Goal: Task Accomplishment & Management: Use online tool/utility

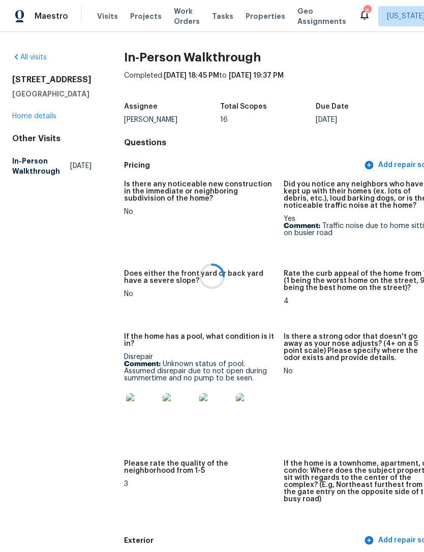
click at [54, 120] on div "[STREET_ADDRESS] Home details" at bounding box center [51, 98] width 79 height 47
click at [256, 14] on span "Properties" at bounding box center [265, 16] width 40 height 10
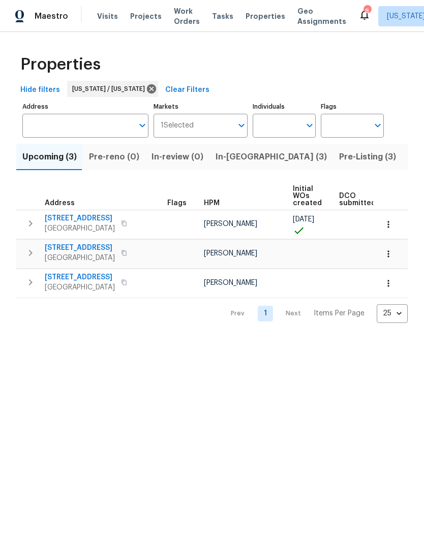
click at [244, 162] on span "In-[GEOGRAPHIC_DATA] (3)" at bounding box center [270, 157] width 111 height 14
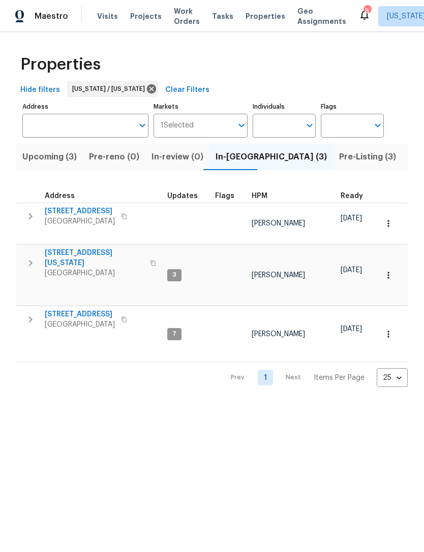
click at [72, 309] on span "[STREET_ADDRESS]" at bounding box center [80, 314] width 70 height 10
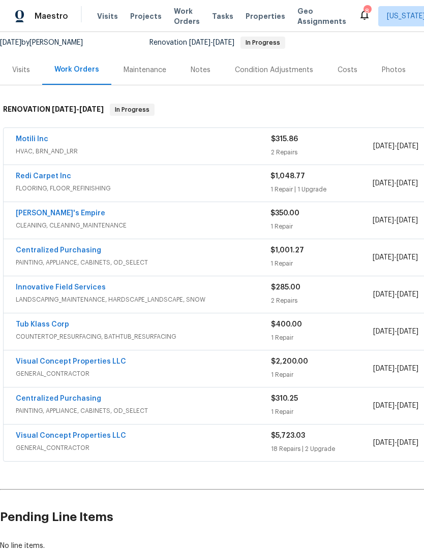
scroll to position [98, 0]
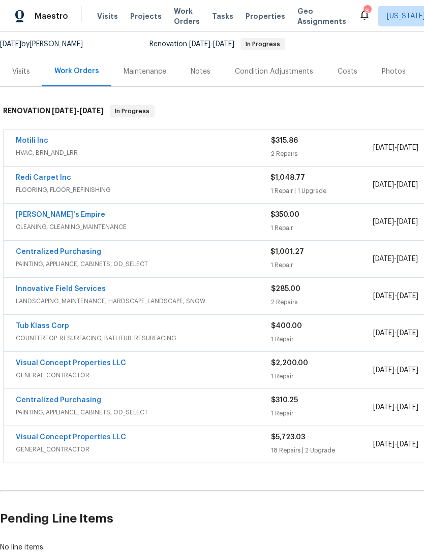
click at [36, 137] on link "Motili Inc" at bounding box center [32, 140] width 33 height 7
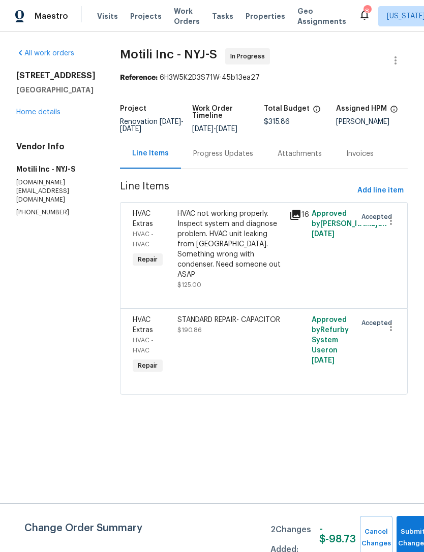
click at [232, 154] on div "Progress Updates" at bounding box center [223, 154] width 60 height 10
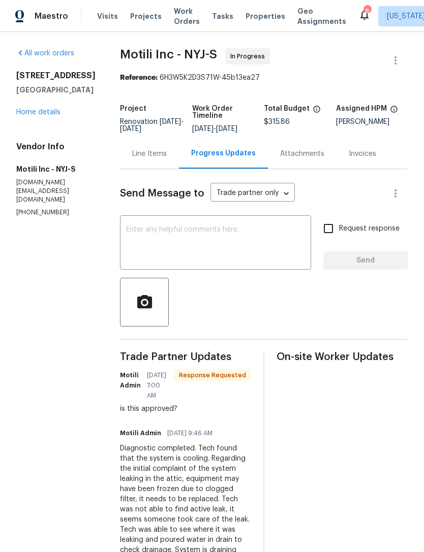
click at [179, 152] on div "Line Items" at bounding box center [149, 154] width 59 height 30
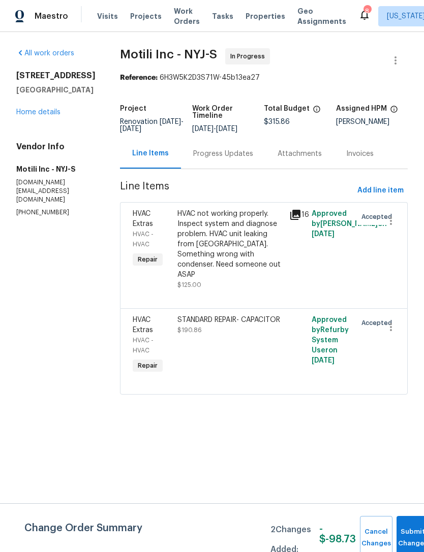
click at [53, 122] on div "All work orders 124 Lincoln Ave Colonia, NJ 07067 Home details Vendor Info Moti…" at bounding box center [55, 132] width 79 height 169
click at [52, 115] on link "Home details" at bounding box center [38, 112] width 44 height 7
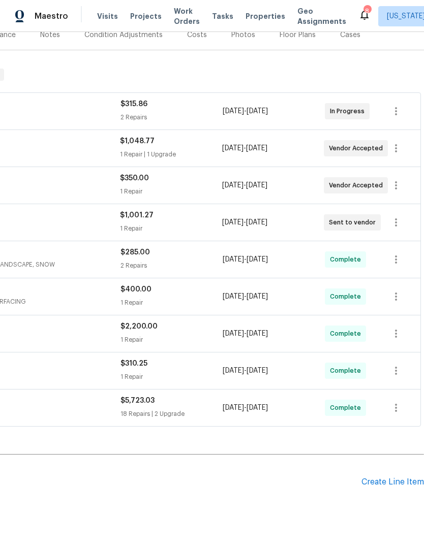
scroll to position [133, 150]
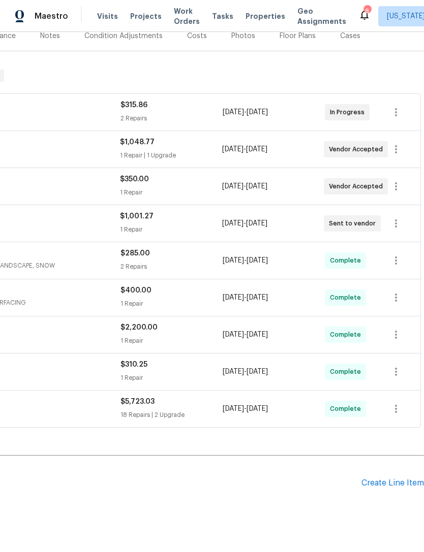
click at [390, 479] on div "Create Line Item" at bounding box center [392, 484] width 62 height 10
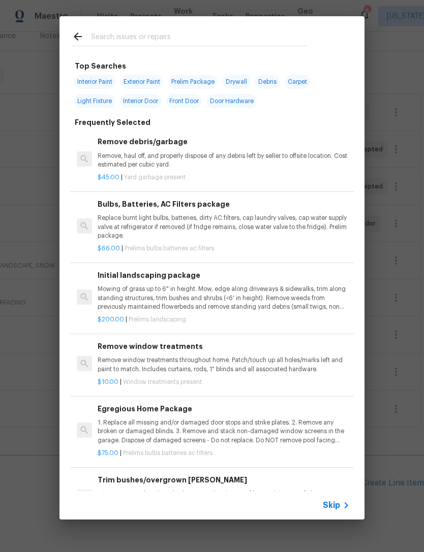
click at [290, 34] on input "text" at bounding box center [198, 37] width 215 height 15
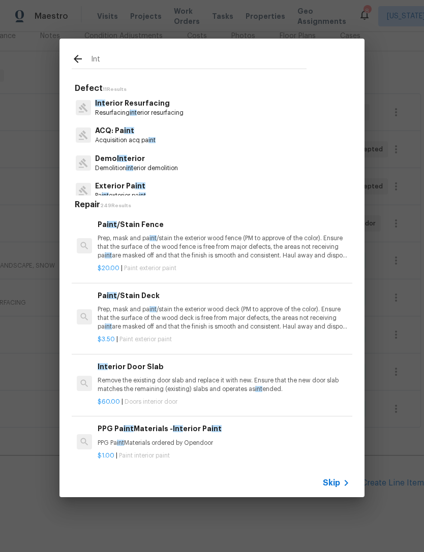
scroll to position [0, 0]
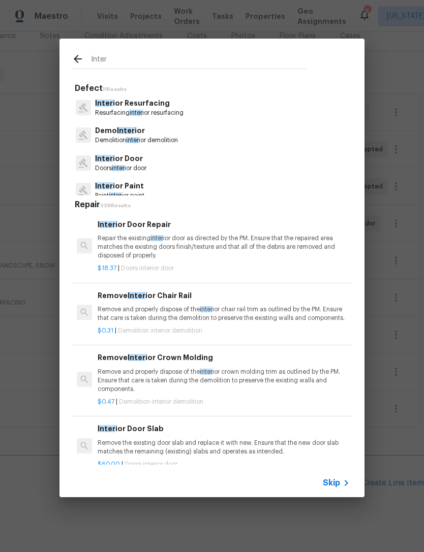
type input "Inter"
click at [241, 196] on div "Defect 11 Results Inter ior Resurfacing Resurfacing inter ior resurfacing Demo …" at bounding box center [212, 274] width 280 height 382
click at [144, 189] on p "Inter ior Paint" at bounding box center [119, 186] width 49 height 11
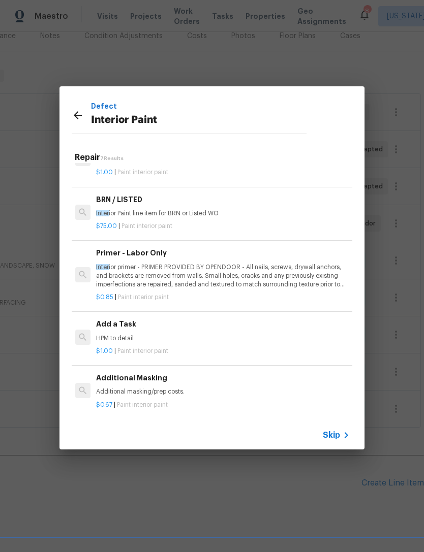
scroll to position [173, 2]
click at [243, 335] on p "HPM to detail" at bounding box center [222, 339] width 252 height 9
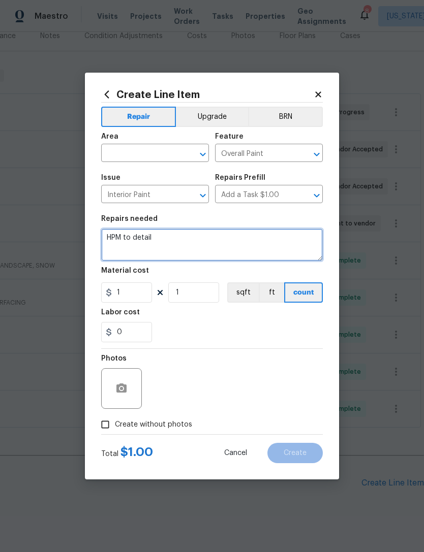
click at [179, 233] on textarea "HPM to detail" at bounding box center [212, 245] width 222 height 33
click at [172, 246] on textarea "HPM to detail" at bounding box center [212, 245] width 222 height 33
click at [169, 245] on textarea "HPM to detail" at bounding box center [212, 245] width 222 height 33
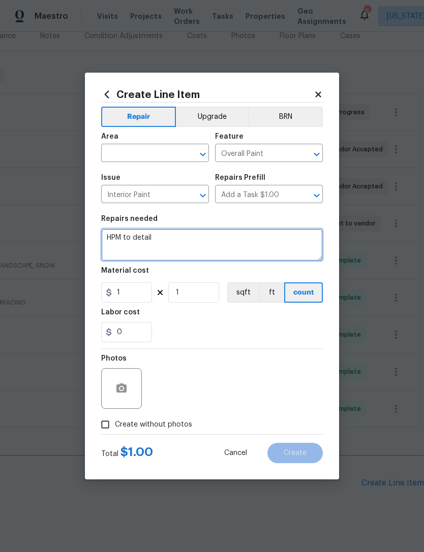
click at [214, 255] on textarea "HPM to detail" at bounding box center [212, 245] width 222 height 33
click at [213, 255] on textarea "HPM to detail" at bounding box center [212, 245] width 222 height 33
click at [213, 249] on textarea "HPM to detail" at bounding box center [212, 245] width 222 height 33
type textarea "H"
type textarea "Paint basement, install missing trim, add hand railing, and install doors."
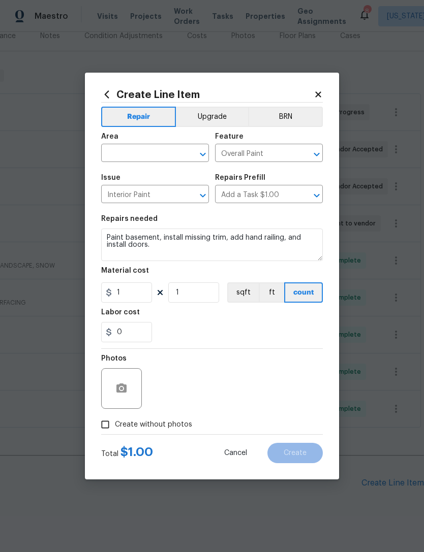
click at [173, 152] on input "text" at bounding box center [140, 154] width 79 height 16
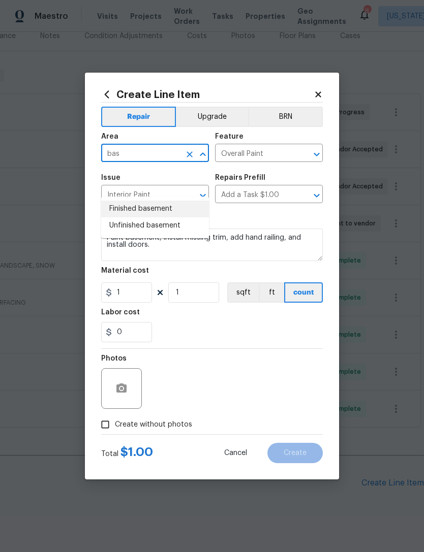
click at [188, 201] on li "Finished basement" at bounding box center [155, 209] width 108 height 17
type input "Finished basement"
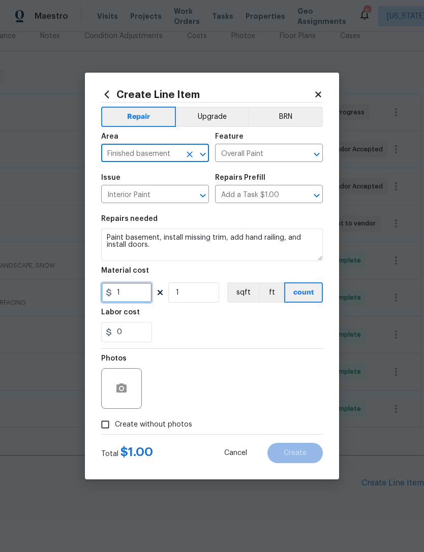
click at [143, 287] on input "1" at bounding box center [126, 292] width 51 height 20
click at [134, 297] on input "1" at bounding box center [126, 292] width 51 height 20
type input "1100"
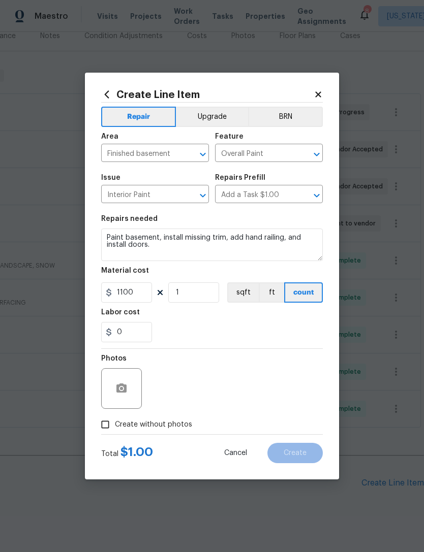
click at [232, 322] on div "Labor cost" at bounding box center [212, 315] width 222 height 13
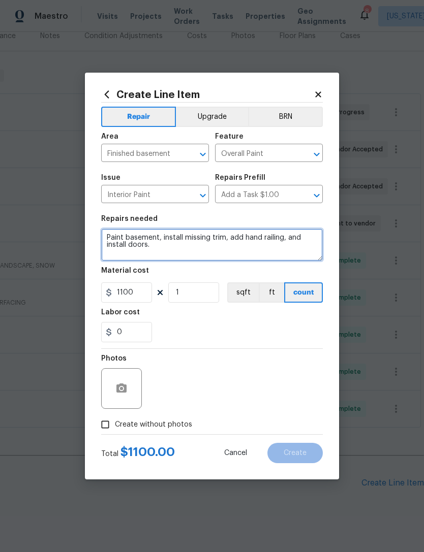
click at [144, 247] on textarea "Paint basement, install missing trim, add hand railing, and install doors." at bounding box center [212, 245] width 222 height 33
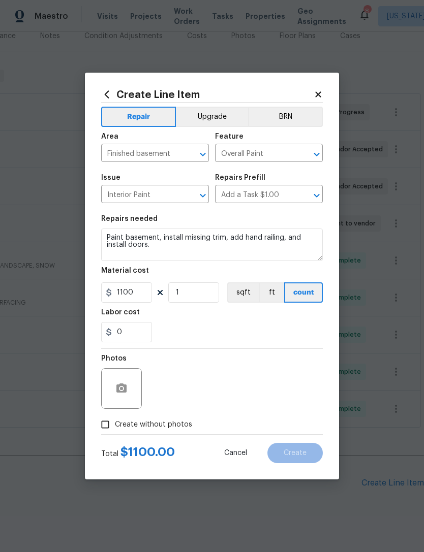
click at [213, 333] on div "0" at bounding box center [212, 332] width 222 height 20
click at [173, 427] on span "Create without photos" at bounding box center [153, 425] width 77 height 11
click at [115, 427] on input "Create without photos" at bounding box center [105, 424] width 19 height 19
checkbox input "true"
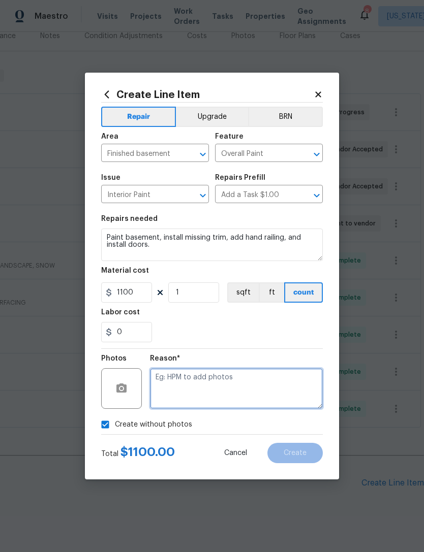
click at [237, 383] on textarea at bounding box center [236, 388] width 173 height 41
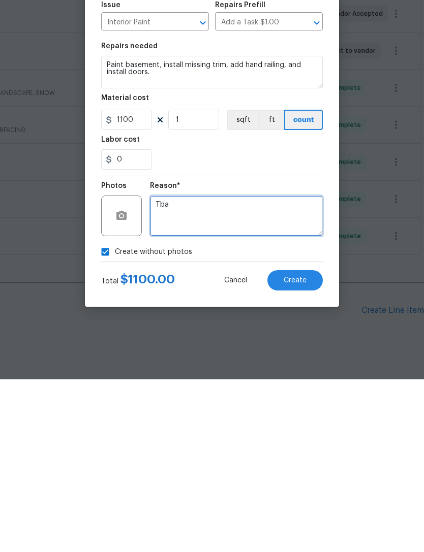
type textarea "Tba"
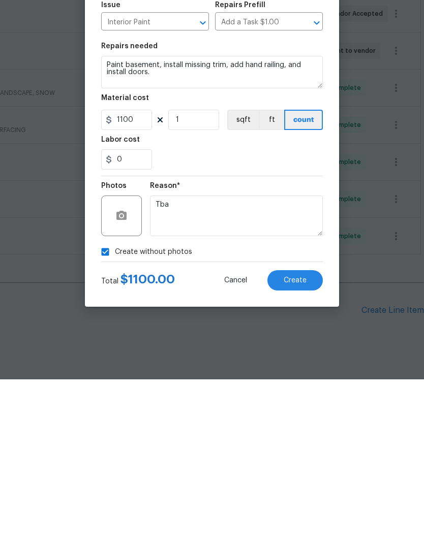
click at [303, 443] on button "Create" at bounding box center [294, 453] width 55 height 20
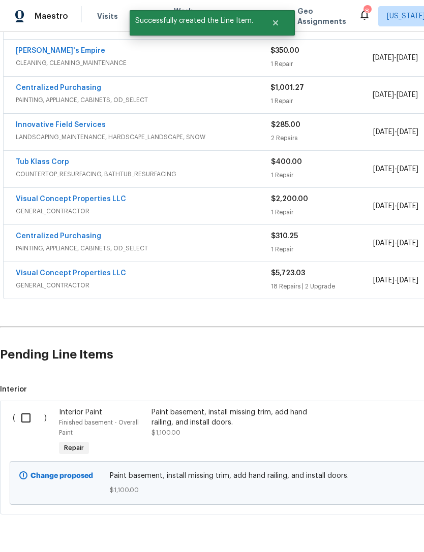
scroll to position [261, 0]
click at [34, 408] on input "checkbox" at bounding box center [29, 418] width 29 height 21
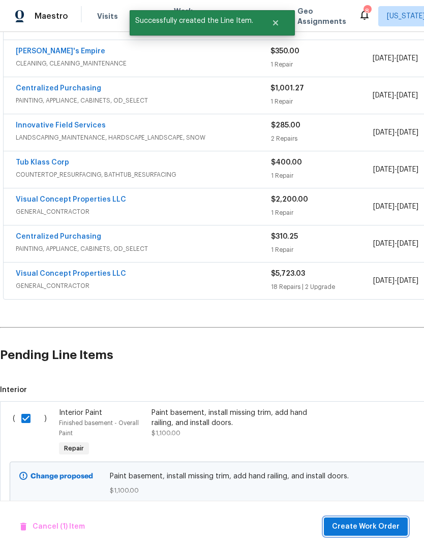
click at [363, 533] on button "Create Work Order" at bounding box center [366, 527] width 84 height 19
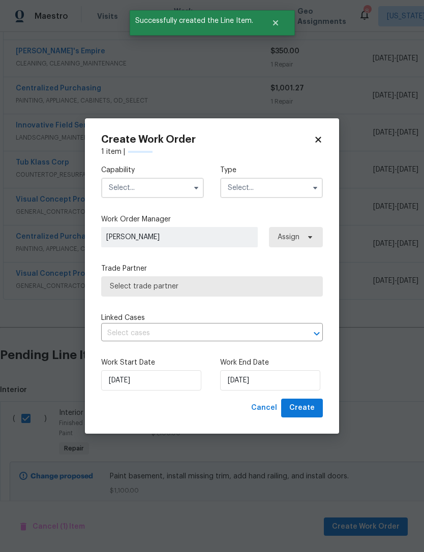
checkbox input "false"
click at [185, 191] on input "text" at bounding box center [152, 188] width 103 height 20
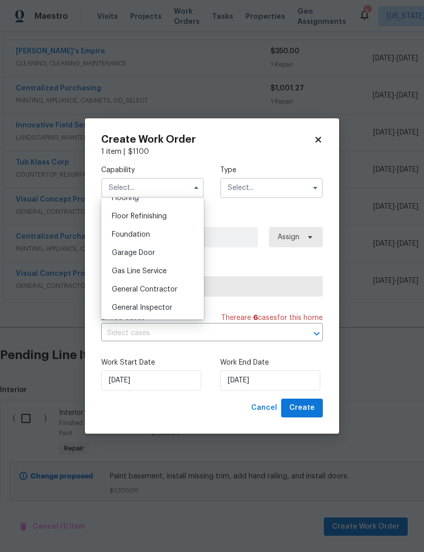
scroll to position [402, 0]
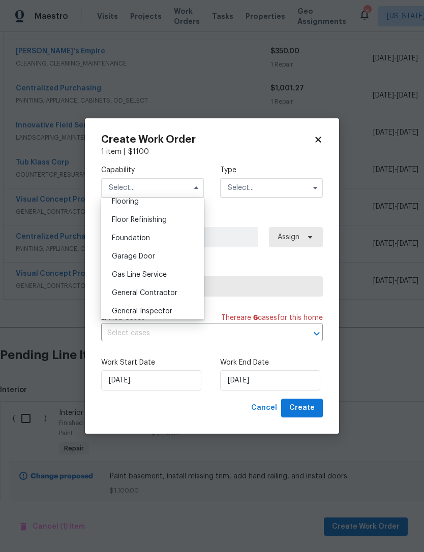
click at [175, 289] on div "General Contractor" at bounding box center [153, 293] width 98 height 18
type input "General Contractor"
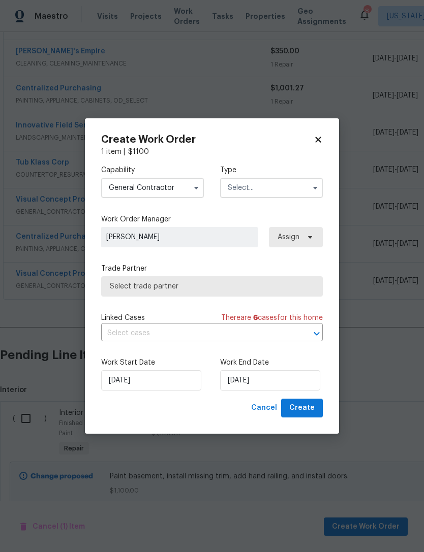
click at [282, 183] on input "text" at bounding box center [271, 188] width 103 height 20
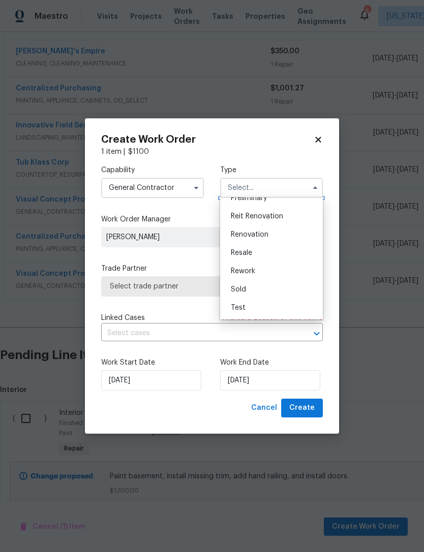
scroll to position [231, 0]
click at [294, 230] on div "Renovation" at bounding box center [272, 235] width 98 height 18
type input "Renovation"
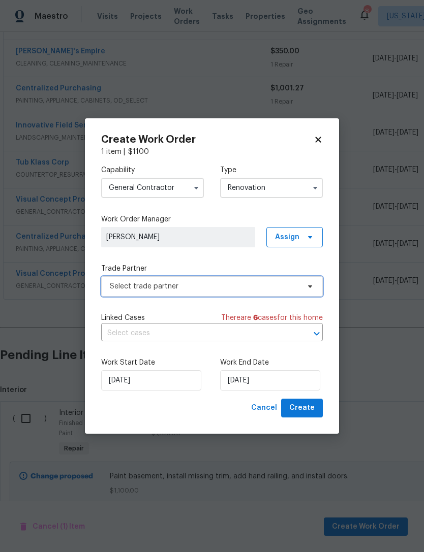
click at [251, 288] on span "Select trade partner" at bounding box center [204, 286] width 189 height 10
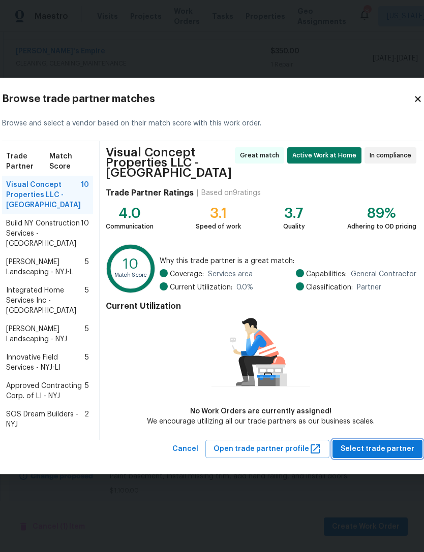
click at [372, 443] on span "Select trade partner" at bounding box center [377, 449] width 74 height 13
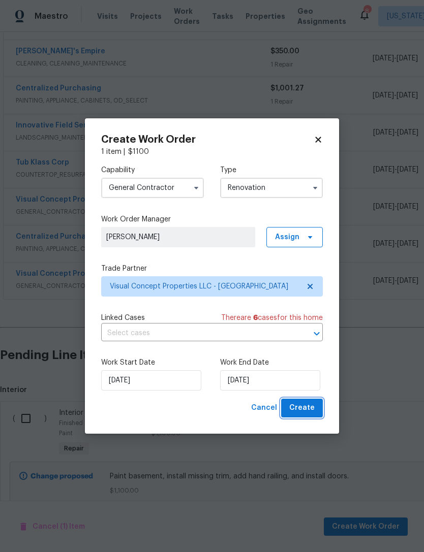
click at [309, 407] on span "Create" at bounding box center [301, 408] width 25 height 13
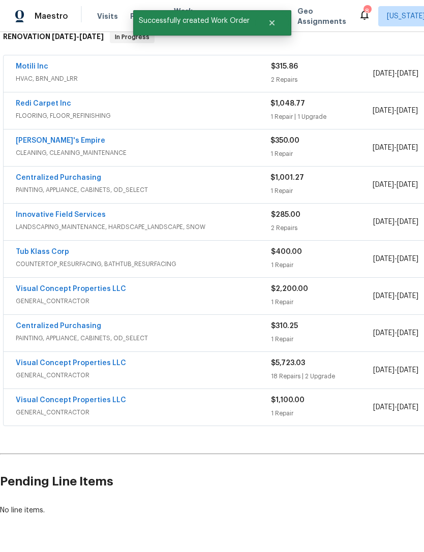
scroll to position [171, 0]
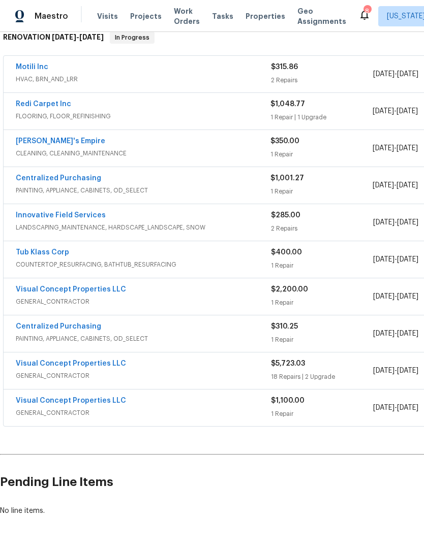
scroll to position [171, 0]
click at [118, 398] on link "Visual Concept Properties LLC" at bounding box center [71, 400] width 110 height 7
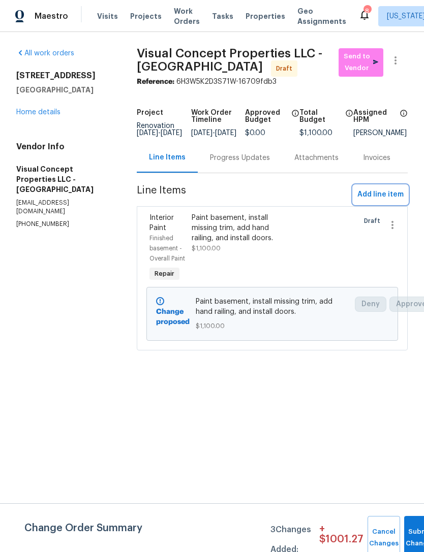
click at [395, 198] on span "Add line item" at bounding box center [380, 194] width 46 height 13
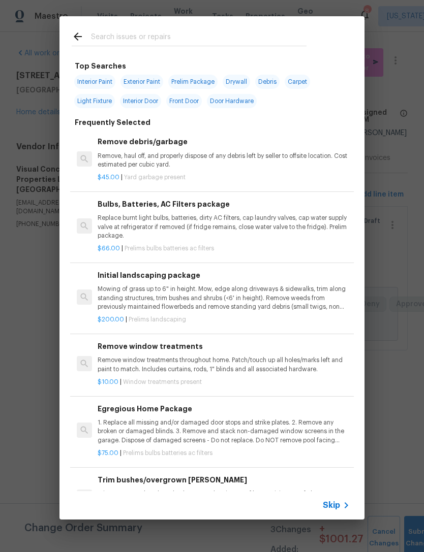
click at [292, 28] on div at bounding box center [188, 36] width 259 height 40
click at [274, 32] on input "text" at bounding box center [198, 37] width 215 height 15
type input "Door"
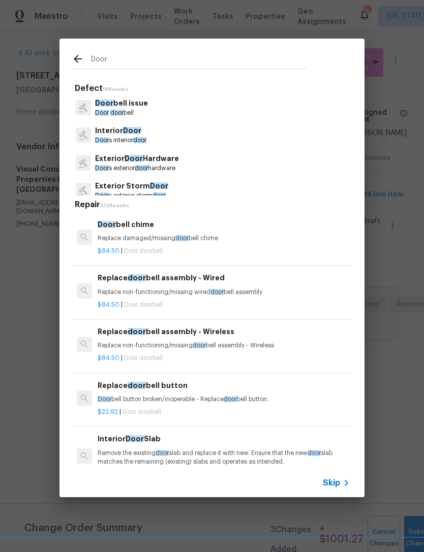
click at [136, 133] on span "Door" at bounding box center [132, 130] width 18 height 7
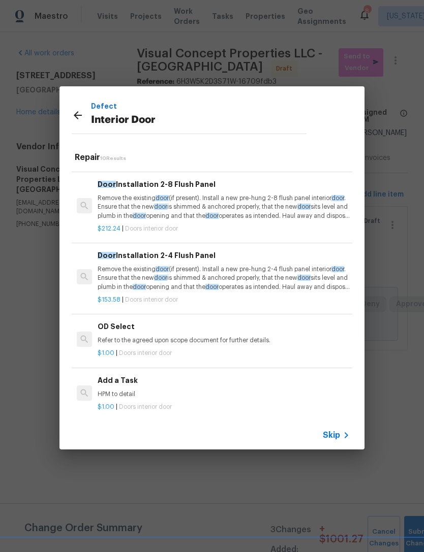
scroll to position [410, 0]
click at [137, 390] on p "HPM to detail" at bounding box center [224, 394] width 252 height 9
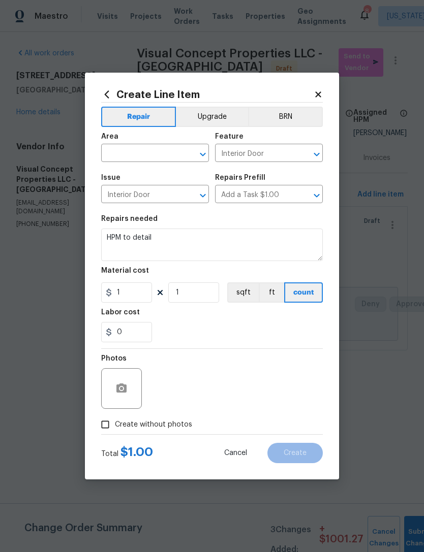
click at [166, 153] on input "text" at bounding box center [140, 154] width 79 height 16
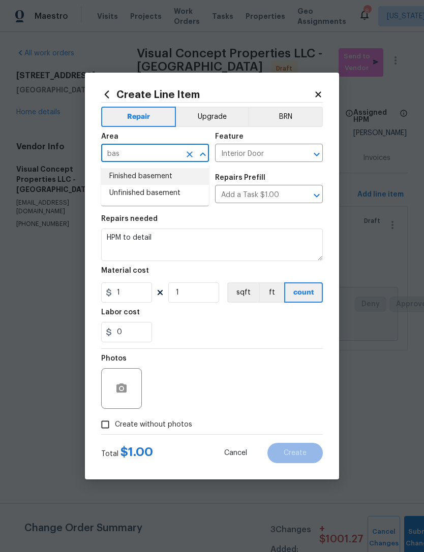
click at [197, 178] on li "Finished basement" at bounding box center [155, 176] width 108 height 17
type input "Finished basement"
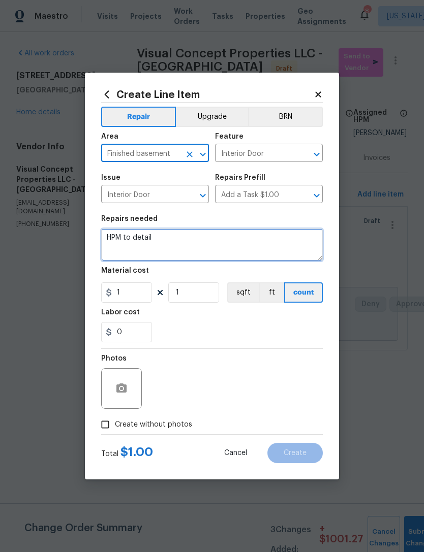
click at [190, 244] on textarea "HPM to detail" at bounding box center [212, 245] width 222 height 33
click at [185, 249] on textarea "HPM to detail" at bounding box center [212, 245] width 222 height 33
click at [184, 249] on textarea "HPM to detail" at bounding box center [212, 245] width 222 height 33
click at [174, 247] on textarea "HPM to detail" at bounding box center [212, 245] width 222 height 33
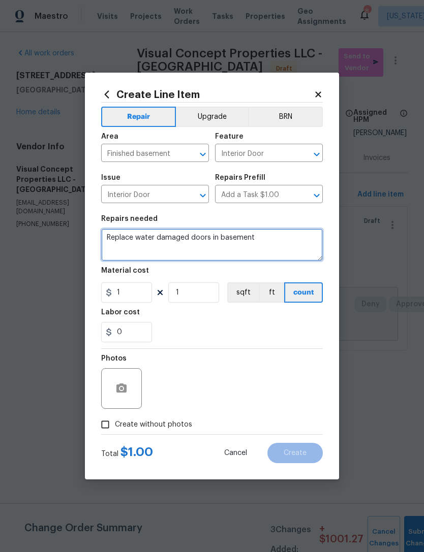
type textarea "Replace water damaged doors in basement"
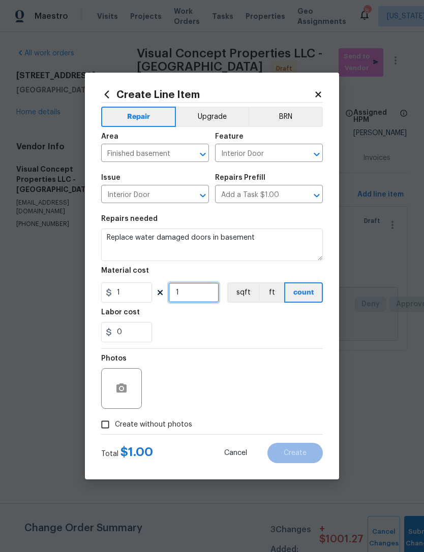
click at [183, 298] on input "1" at bounding box center [193, 292] width 51 height 20
type input "2"
click at [122, 299] on input "1" at bounding box center [126, 292] width 51 height 20
type input "125"
click at [250, 336] on div "0" at bounding box center [212, 332] width 222 height 20
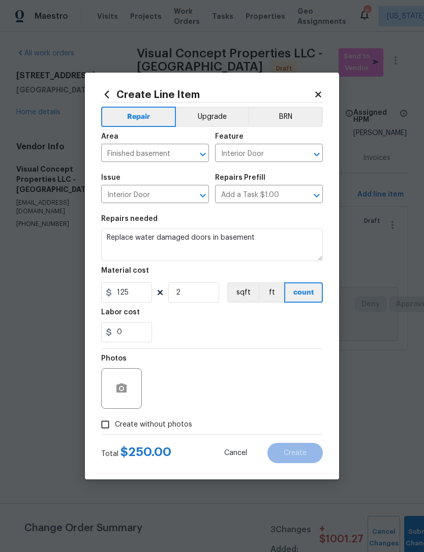
click at [175, 429] on span "Create without photos" at bounding box center [153, 425] width 77 height 11
click at [115, 429] on input "Create without photos" at bounding box center [105, 424] width 19 height 19
checkbox input "true"
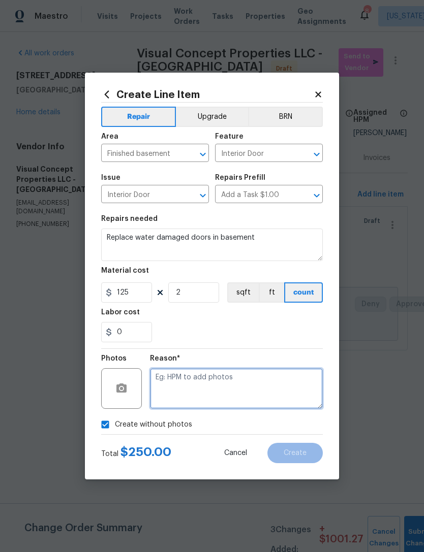
click at [229, 369] on textarea at bounding box center [236, 388] width 173 height 41
type textarea "Tba"
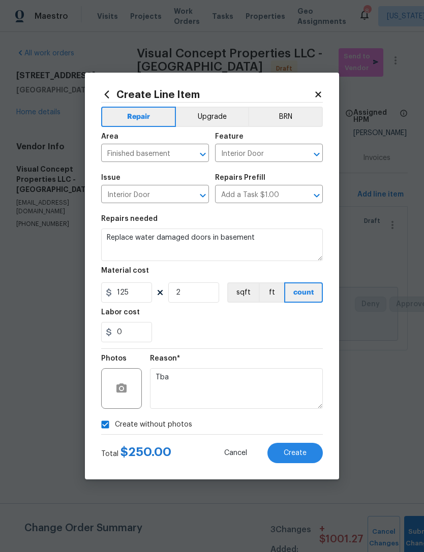
click at [260, 329] on div "0" at bounding box center [212, 332] width 222 height 20
click at [302, 449] on button "Create" at bounding box center [294, 453] width 55 height 20
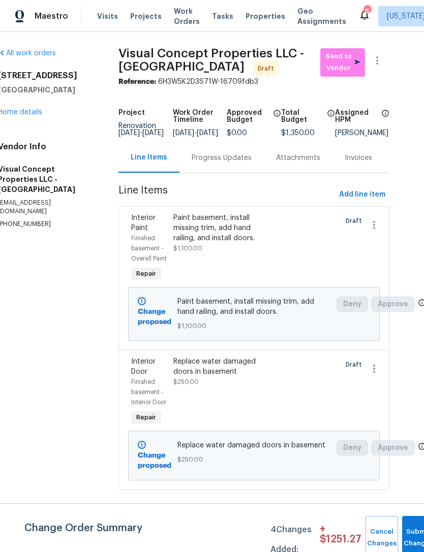
scroll to position [0, 18]
click at [406, 525] on button "Submit Changes" at bounding box center [418, 538] width 33 height 44
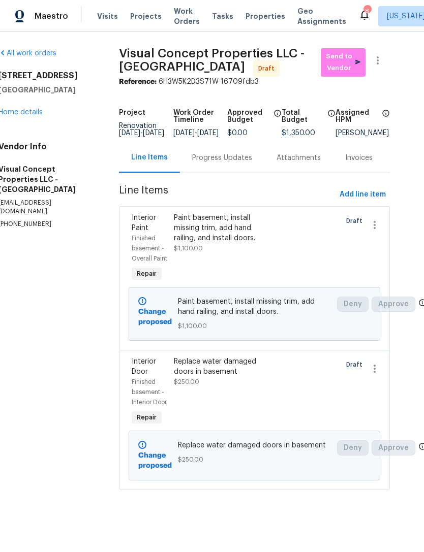
scroll to position [0, 0]
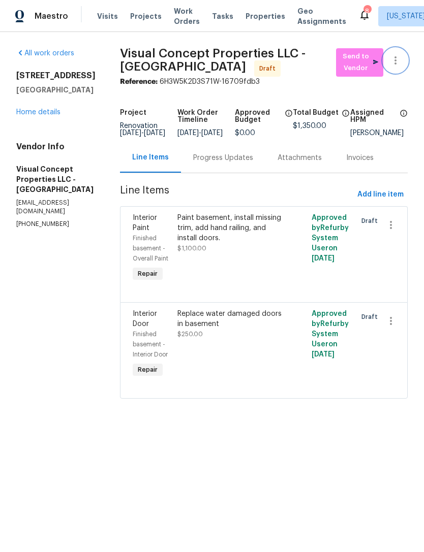
click at [399, 62] on icon "button" at bounding box center [395, 60] width 12 height 12
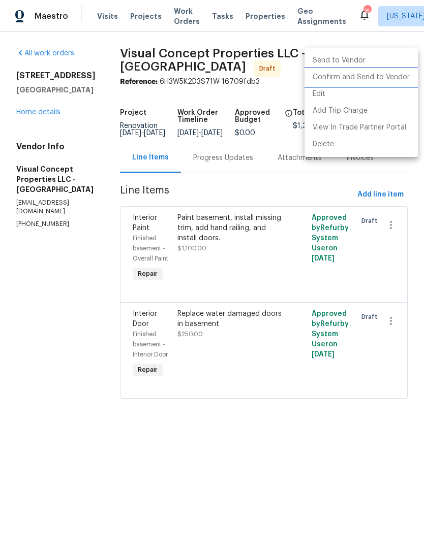
click at [400, 81] on li "Confirm and Send to Vendor" at bounding box center [360, 77] width 113 height 17
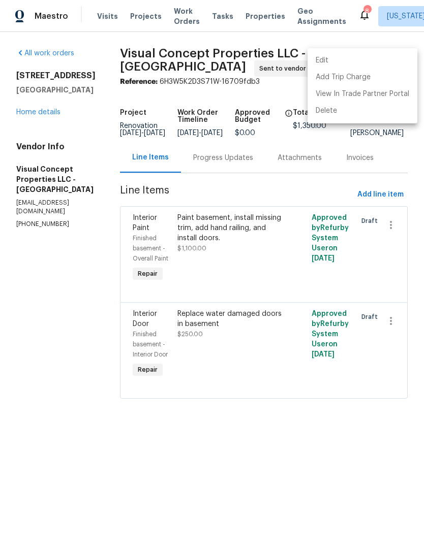
click at [64, 112] on div at bounding box center [212, 276] width 424 height 552
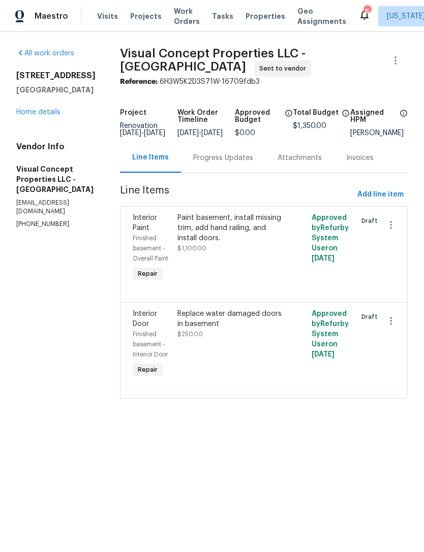
click at [59, 109] on link "Home details" at bounding box center [38, 112] width 44 height 7
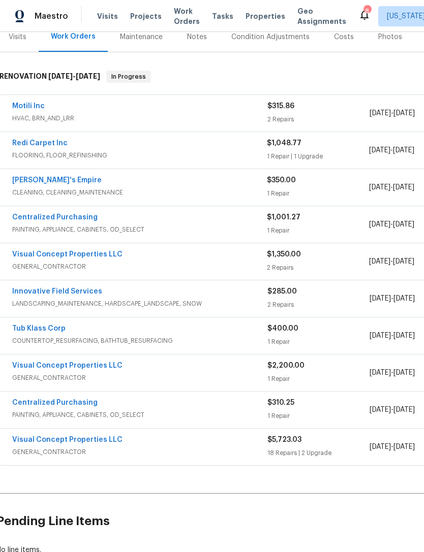
scroll to position [131, 3]
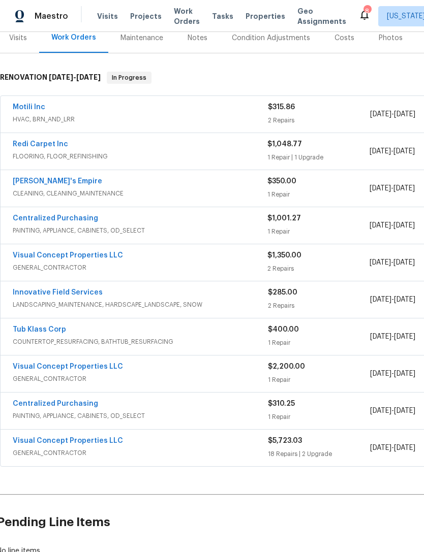
click at [59, 146] on link "Redi Carpet Inc" at bounding box center [40, 144] width 55 height 7
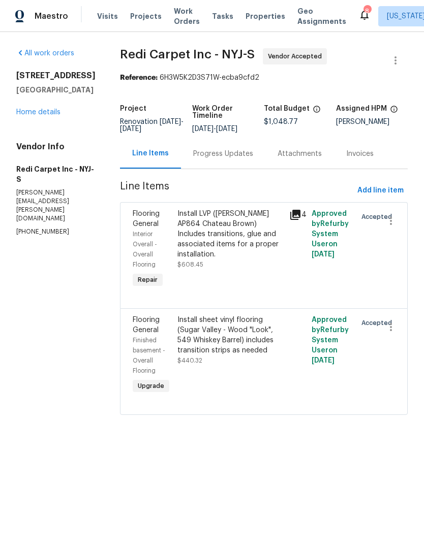
click at [260, 248] on div "Install LVP (Knighton AP864 Chateau Brown) Includes transitions, glue and assoc…" at bounding box center [230, 234] width 106 height 51
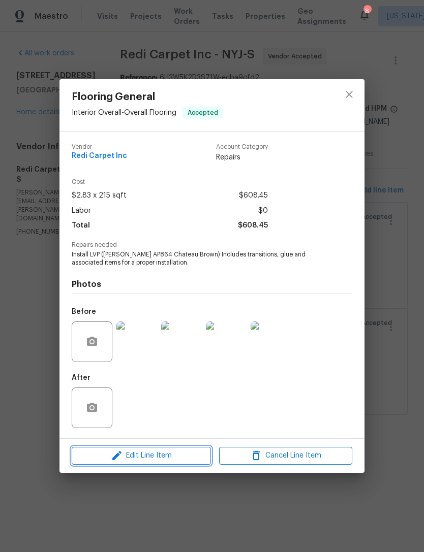
click at [174, 455] on span "Edit Line Item" at bounding box center [141, 456] width 133 height 13
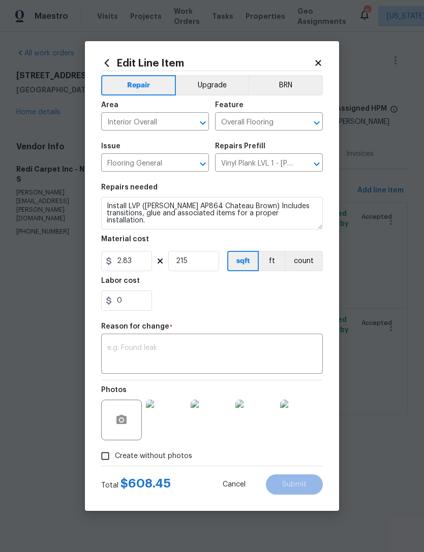
click at [283, 165] on input "Vinyl Plank LVL 1 - Knighton (Brown) $2.83" at bounding box center [254, 164] width 79 height 16
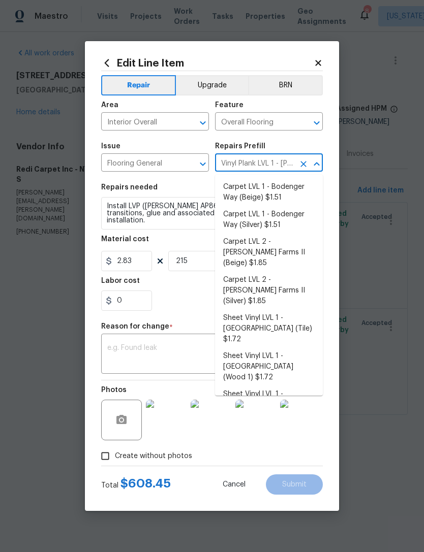
click at [198, 240] on div "Material cost" at bounding box center [212, 242] width 222 height 13
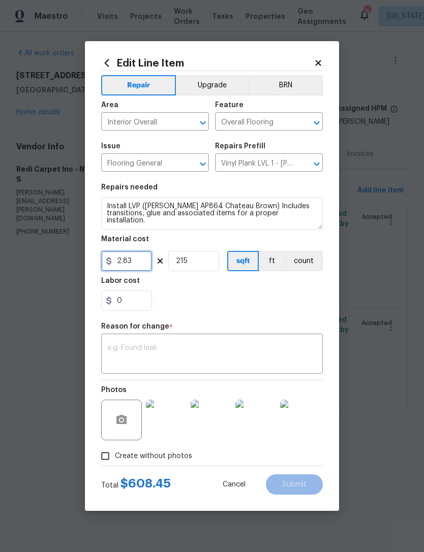
click at [136, 264] on input "2.83" at bounding box center [126, 261] width 51 height 20
click at [136, 263] on input "2.83" at bounding box center [126, 261] width 51 height 20
click at [142, 260] on input "2.83" at bounding box center [126, 261] width 51 height 20
click at [204, 260] on input "215" at bounding box center [193, 261] width 51 height 20
type input "1"
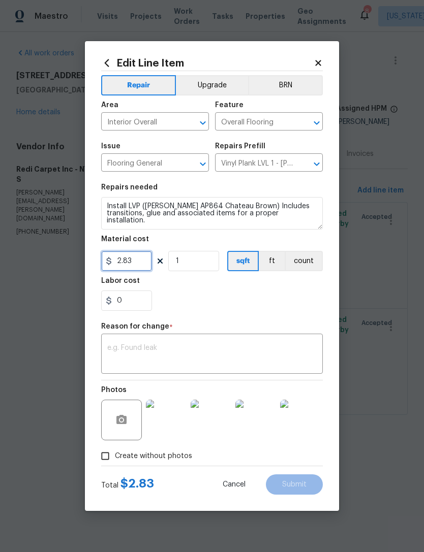
click at [143, 266] on input "2.83" at bounding box center [126, 261] width 51 height 20
type input "1346.43"
click at [239, 349] on textarea at bounding box center [211, 354] width 209 height 21
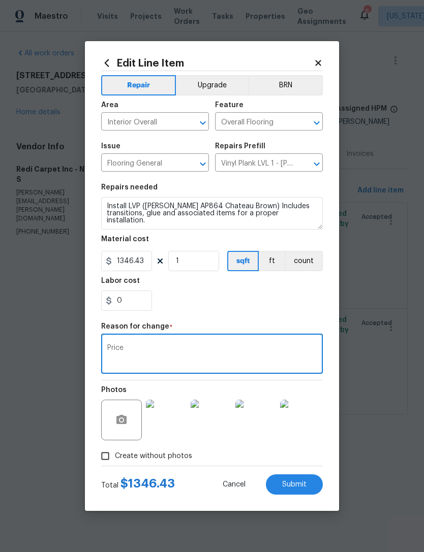
type textarea "Price"
click at [254, 295] on div "0" at bounding box center [212, 301] width 222 height 20
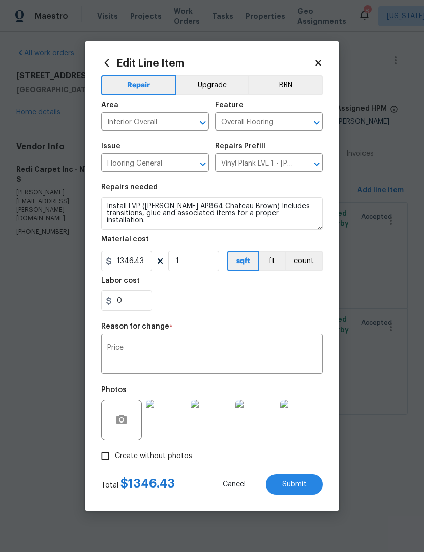
click at [306, 488] on span "Submit" at bounding box center [294, 485] width 24 height 8
type input "215"
type input "2.83"
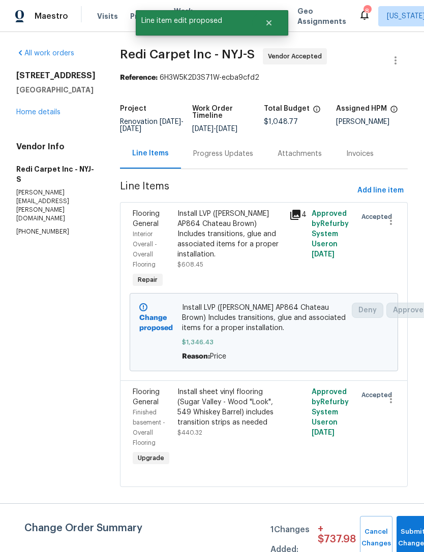
click at [255, 428] on div "Install sheet vinyl flooring (Sugar Valley - Wood "Look", 549 Whiskey Barrel) i…" at bounding box center [230, 407] width 106 height 41
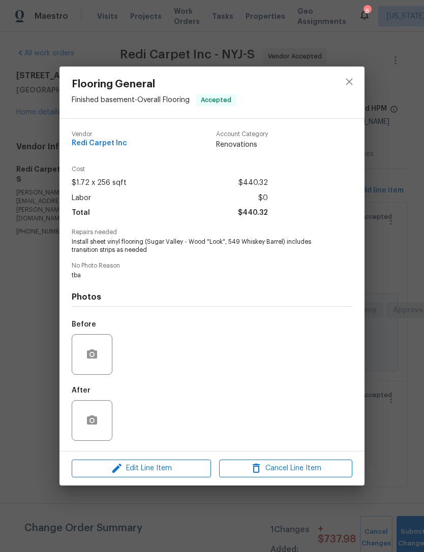
click at [421, 168] on div "Flooring General Finished basement - Overall Flooring Accepted Vendor Redi Carp…" at bounding box center [212, 276] width 424 height 552
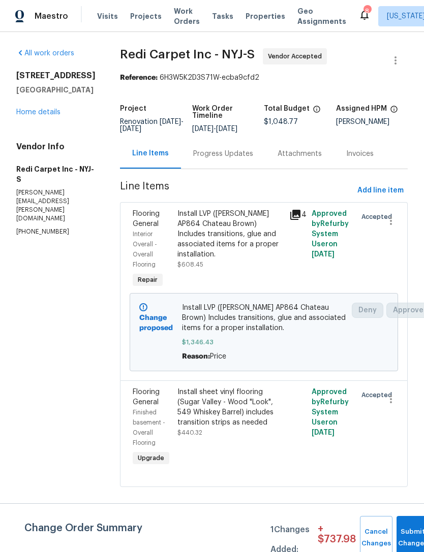
click at [254, 420] on div "Install sheet vinyl flooring (Sugar Valley - Wood "Look", 549 Whiskey Barrel) i…" at bounding box center [230, 407] width 106 height 41
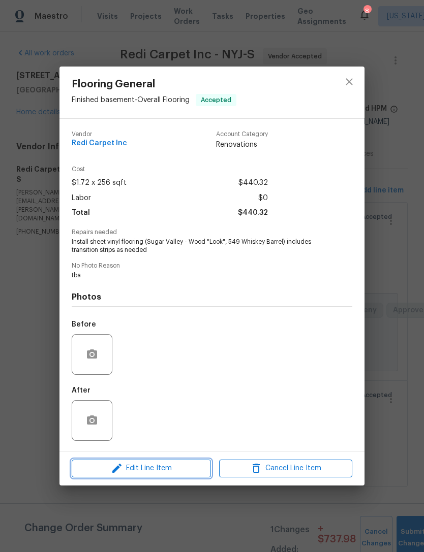
click at [187, 473] on span "Edit Line Item" at bounding box center [141, 468] width 133 height 13
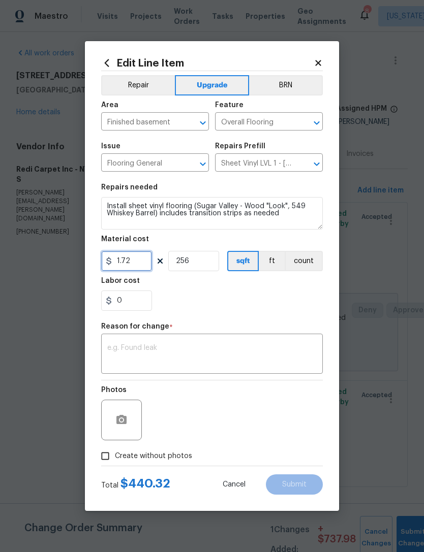
click at [142, 265] on input "1.72" at bounding box center [126, 261] width 51 height 20
click at [198, 263] on input "256" at bounding box center [193, 261] width 51 height 20
click at [194, 261] on input "256" at bounding box center [193, 261] width 51 height 20
click at [179, 262] on input "256" at bounding box center [193, 261] width 51 height 20
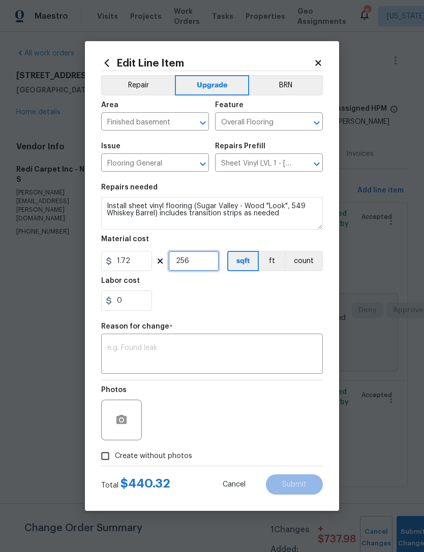
click at [179, 262] on input "256" at bounding box center [193, 261] width 51 height 20
click at [306, 262] on button "count" at bounding box center [303, 261] width 38 height 20
click at [192, 266] on input "256" at bounding box center [193, 261] width 51 height 20
click at [186, 266] on input "256" at bounding box center [193, 261] width 51 height 20
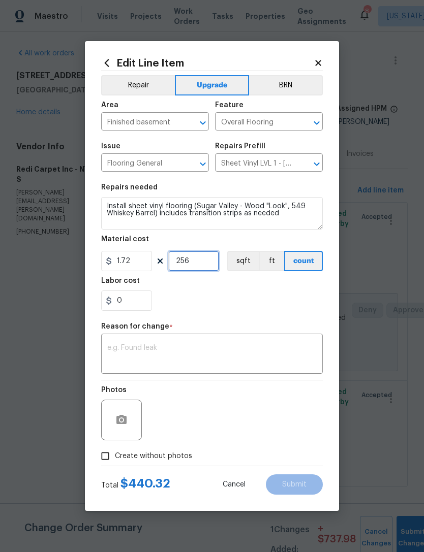
click at [180, 268] on input "256" at bounding box center [193, 261] width 51 height 20
click at [179, 268] on input "256" at bounding box center [193, 261] width 51 height 20
type input "1"
click at [139, 265] on input "1.72" at bounding box center [126, 261] width 51 height 20
type input "2392.08"
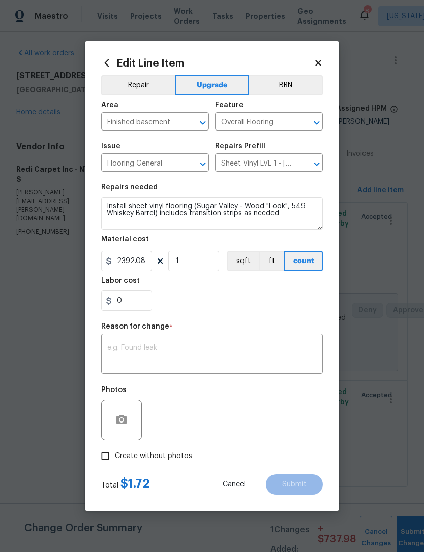
click at [258, 308] on div "0" at bounding box center [212, 301] width 222 height 20
click at [239, 352] on textarea at bounding box center [211, 354] width 209 height 21
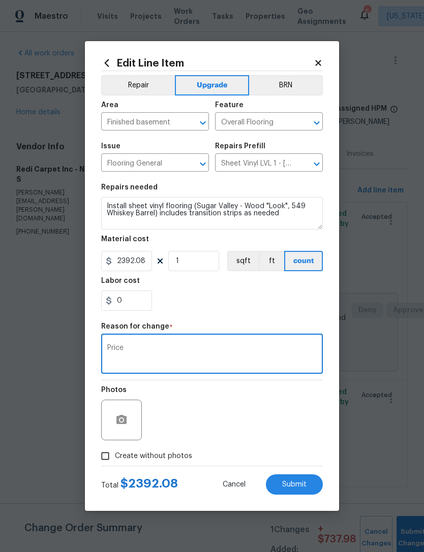
type textarea "Price"
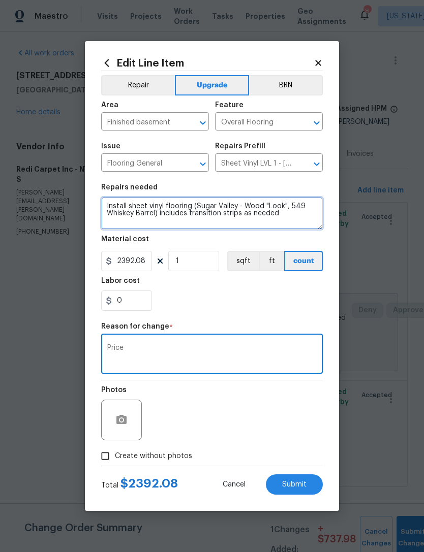
click at [308, 217] on textarea "Install sheet vinyl flooring (Sugar Valley - Wood "Look", 549 Whiskey Barrel) i…" at bounding box center [212, 213] width 222 height 33
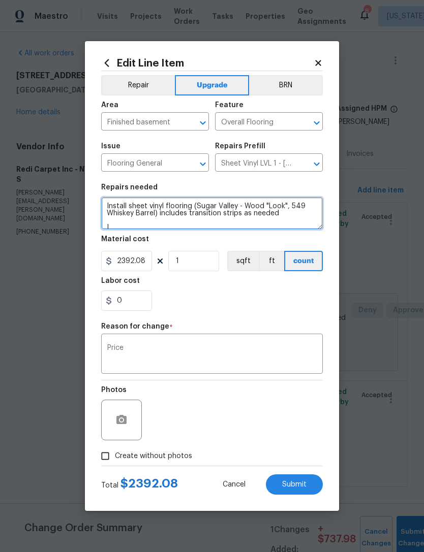
scroll to position [2, 0]
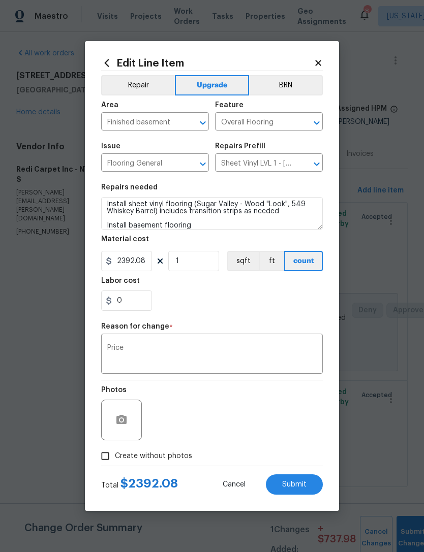
click at [282, 294] on div "0" at bounding box center [212, 301] width 222 height 20
click at [306, 486] on button "Submit" at bounding box center [294, 484] width 57 height 20
type textarea "Install sheet vinyl flooring (Sugar Valley - Wood "Look", 549 Whiskey Barrel) i…"
type input "256"
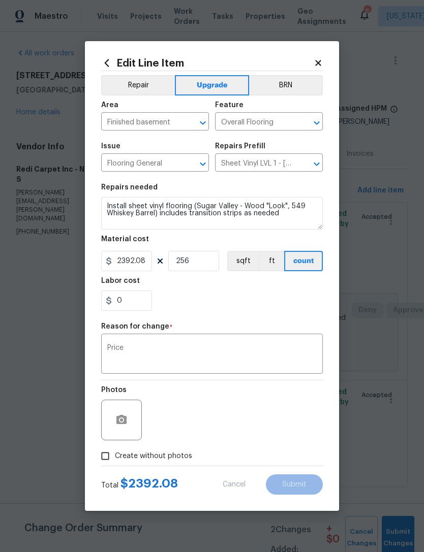
type input "1.72"
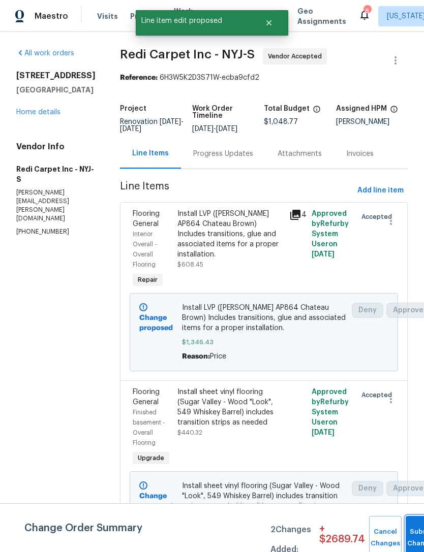
click at [410, 525] on button "Submit Changes" at bounding box center [421, 538] width 33 height 44
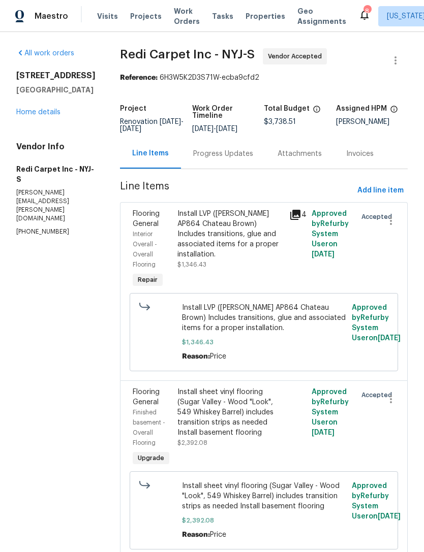
click at [56, 110] on link "Home details" at bounding box center [38, 112] width 44 height 7
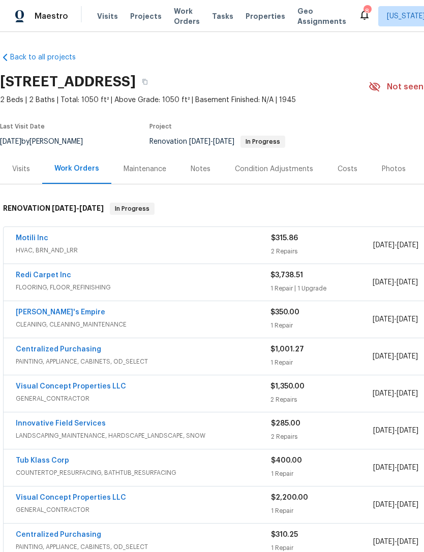
click at [305, 173] on div "Condition Adjustments" at bounding box center [274, 169] width 78 height 10
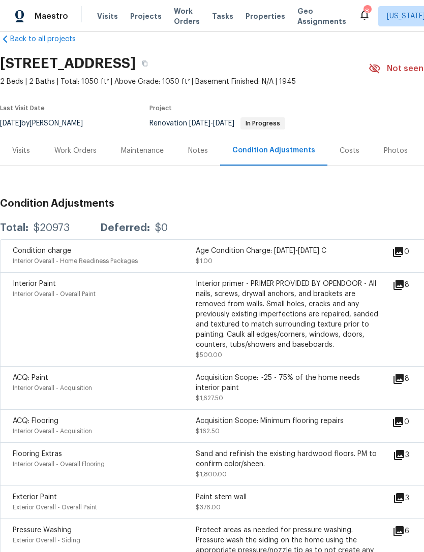
scroll to position [18, 0]
click at [345, 156] on div "Costs" at bounding box center [349, 151] width 44 height 30
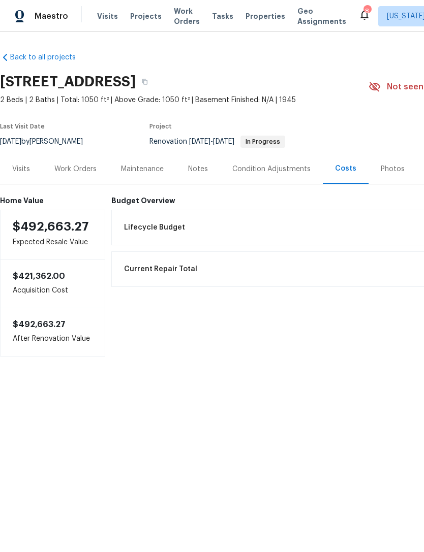
click at [15, 179] on div "Visits" at bounding box center [21, 169] width 42 height 30
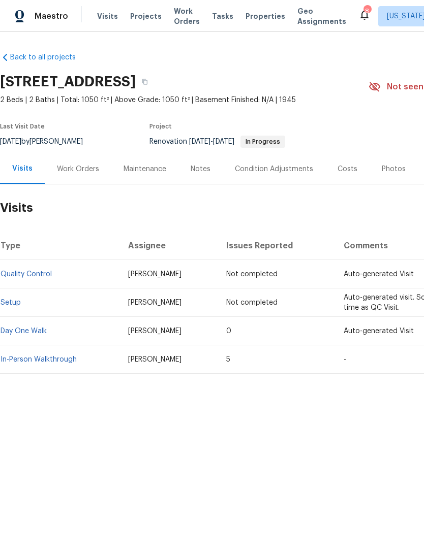
click at [89, 171] on div "Work Orders" at bounding box center [78, 169] width 42 height 10
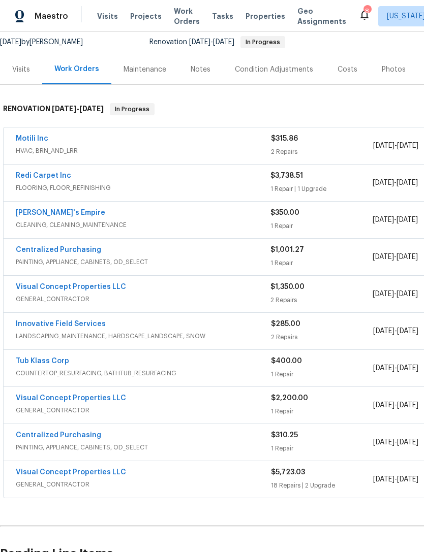
scroll to position [100, 0]
click at [46, 141] on link "Motili Inc" at bounding box center [32, 138] width 33 height 7
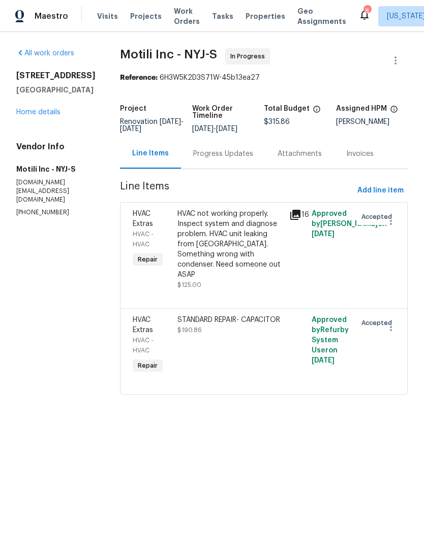
click at [253, 155] on div "Progress Updates" at bounding box center [223, 154] width 60 height 10
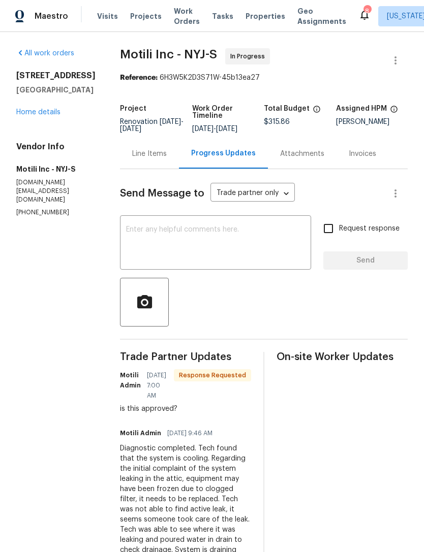
click at [168, 160] on div "Line Items" at bounding box center [149, 154] width 59 height 30
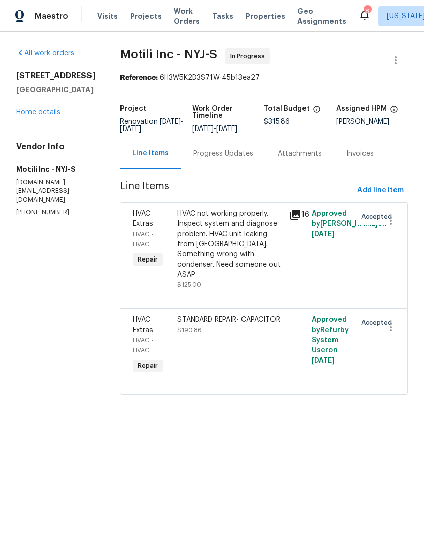
click at [230, 327] on div "STANDARD REPAIR- CAPACITOR $190.86" at bounding box center [230, 325] width 106 height 20
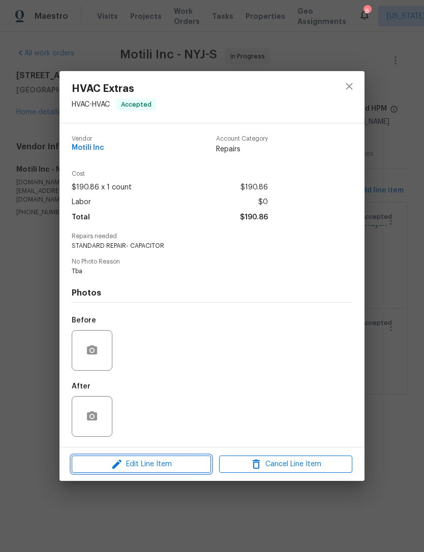
click at [176, 467] on span "Edit Line Item" at bounding box center [141, 464] width 133 height 13
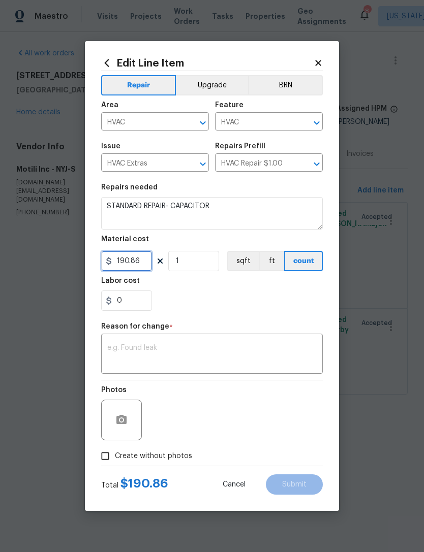
click at [144, 259] on input "190.86" at bounding box center [126, 261] width 51 height 20
click at [134, 259] on input "190.86" at bounding box center [126, 261] width 51 height 20
click at [135, 262] on input "190.86" at bounding box center [126, 261] width 51 height 20
type input "171.23"
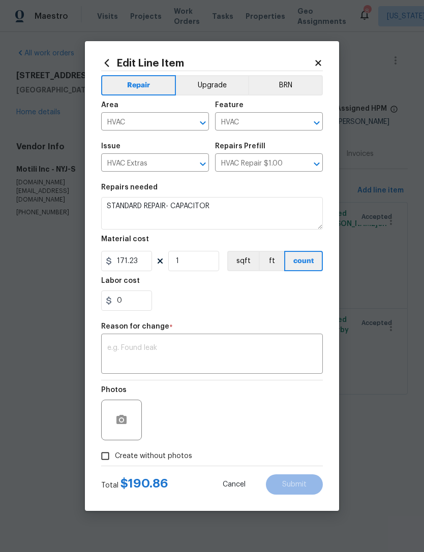
click at [209, 354] on textarea at bounding box center [211, 354] width 209 height 21
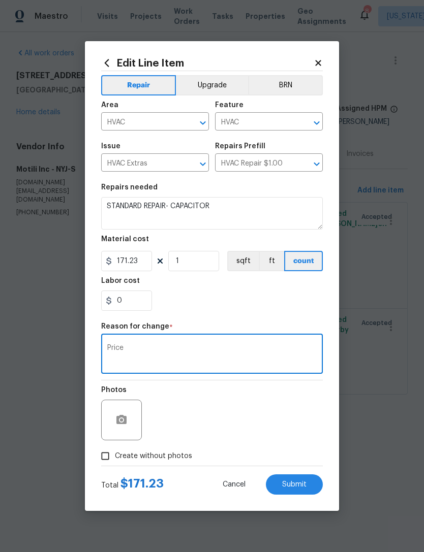
type textarea "Price"
click at [246, 308] on div "0" at bounding box center [212, 301] width 222 height 20
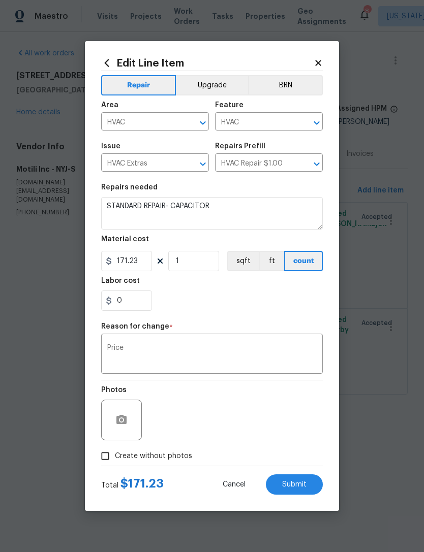
click at [305, 483] on span "Submit" at bounding box center [294, 485] width 24 height 8
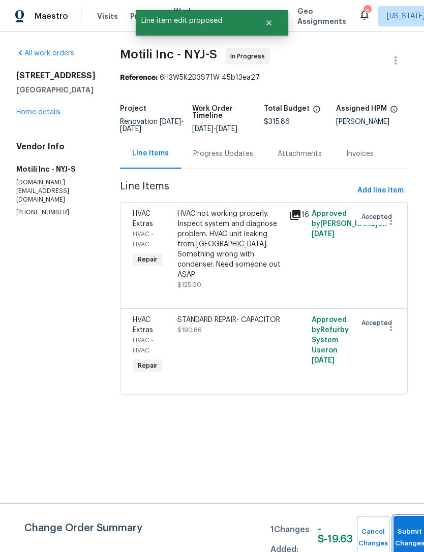
click at [404, 527] on button "Submit Changes" at bounding box center [409, 538] width 33 height 44
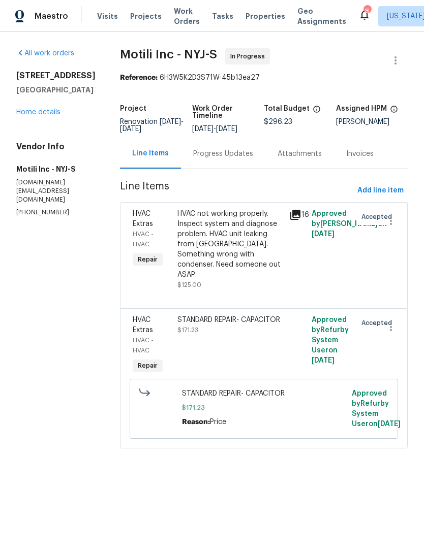
click at [242, 168] on div "Progress Updates" at bounding box center [223, 154] width 84 height 30
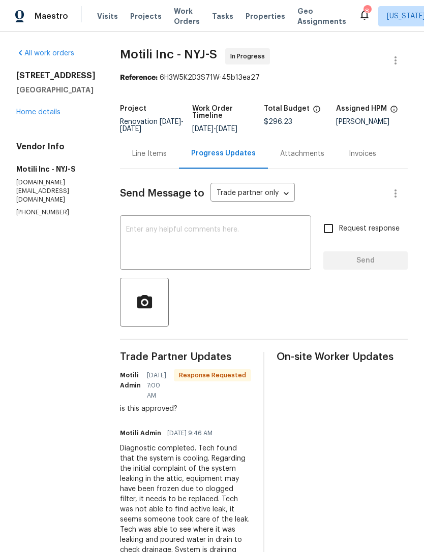
click at [239, 242] on textarea at bounding box center [215, 244] width 179 height 36
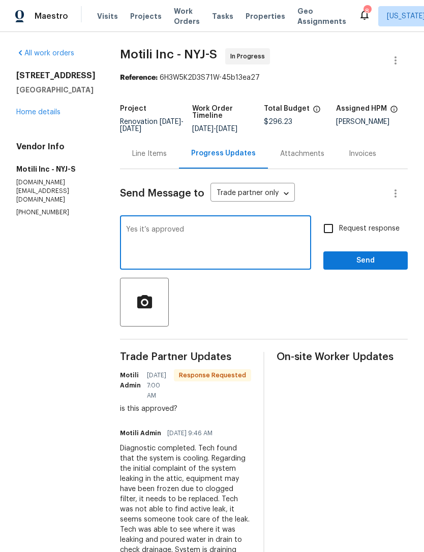
type textarea "Yes it’s approved"
click at [326, 232] on input "Request response" at bounding box center [328, 228] width 21 height 21
checkbox input "true"
click at [358, 266] on span "Send" at bounding box center [365, 261] width 68 height 13
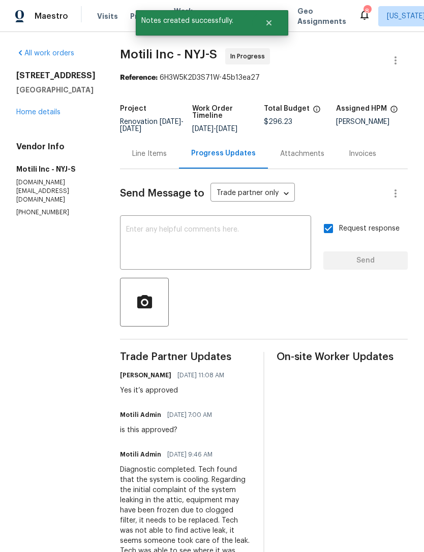
click at [45, 115] on link "Home details" at bounding box center [38, 112] width 44 height 7
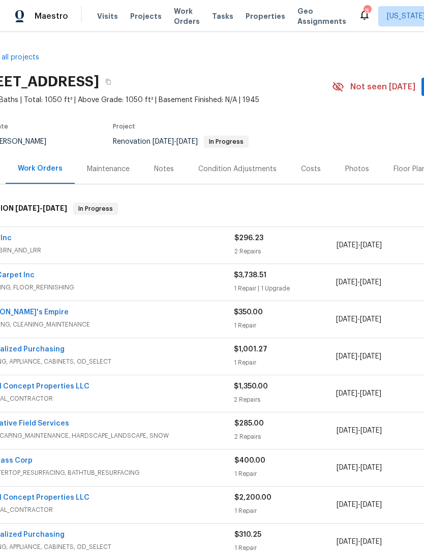
scroll to position [0, 37]
click at [303, 172] on div "Costs" at bounding box center [310, 169] width 20 height 10
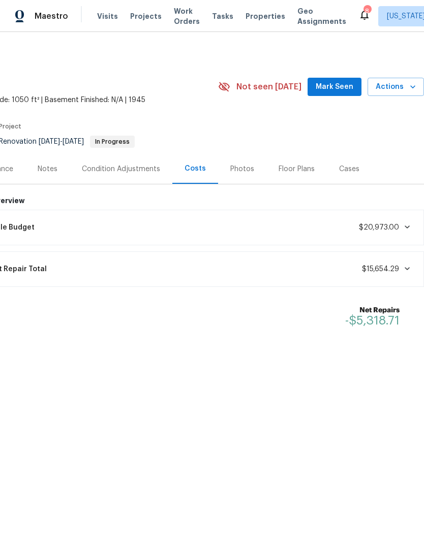
scroll to position [0, 150]
click at [392, 275] on div "Current Repair Total $15,654.29" at bounding box center [192, 269] width 450 height 22
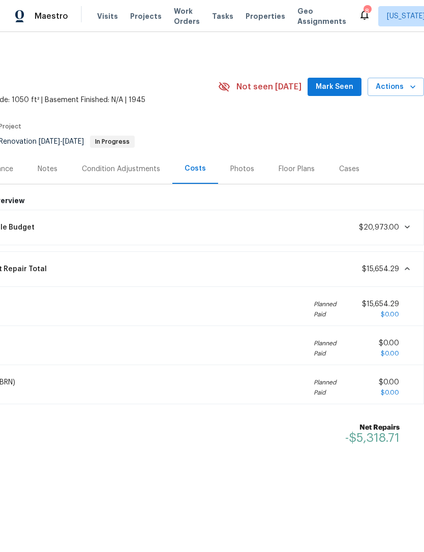
click at [398, 270] on span "$15,654.29" at bounding box center [380, 269] width 37 height 7
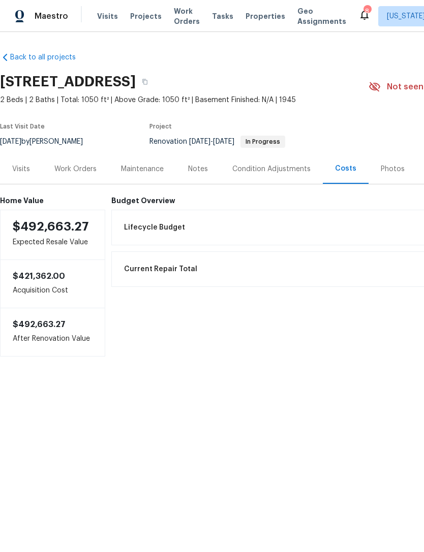
scroll to position [0, 0]
click at [14, 175] on div "Visits" at bounding box center [21, 169] width 42 height 30
